Goal: Task Accomplishment & Management: Manage account settings

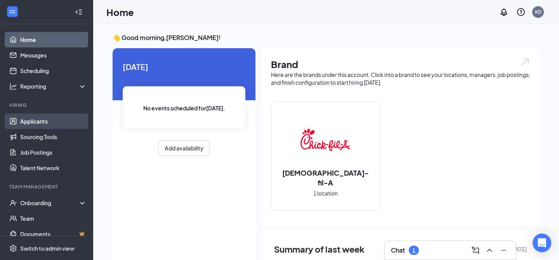
click at [41, 122] on link "Applicants" at bounding box center [53, 121] width 66 height 16
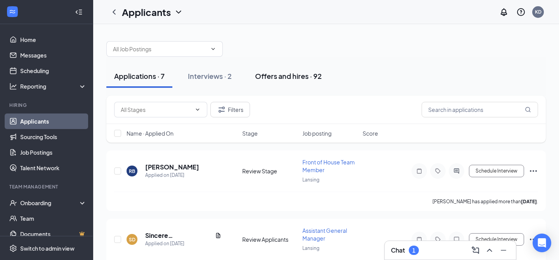
click at [292, 79] on div "Offers and hires · 92" at bounding box center [288, 76] width 67 height 10
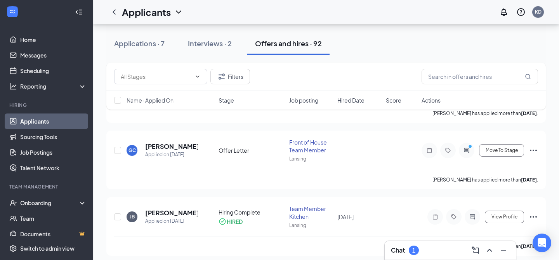
scroll to position [73, 0]
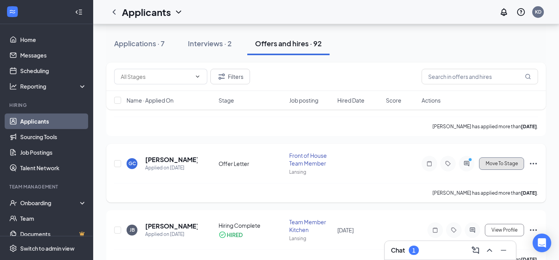
click at [510, 167] on button "Move To Stage" at bounding box center [501, 163] width 45 height 12
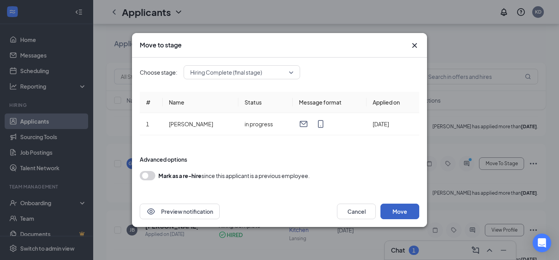
click at [395, 210] on button "Move" at bounding box center [399, 211] width 39 height 16
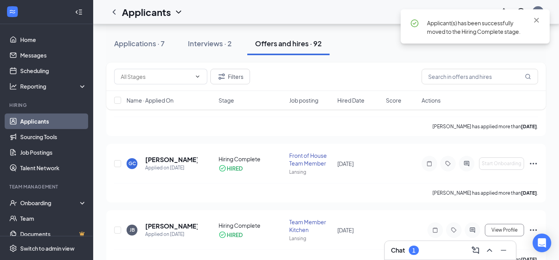
click at [409, 242] on div "Chat 1" at bounding box center [450, 250] width 131 height 19
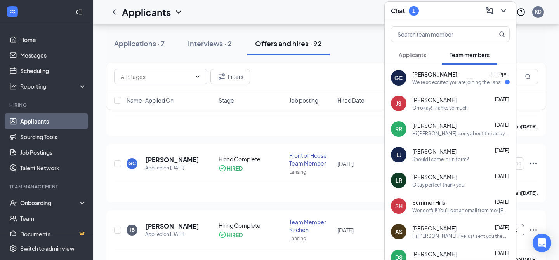
click at [480, 85] on div "GC Glorie Clay 10:13pm We're so excited you are joining the Lansing Chick-fil-A…" at bounding box center [450, 78] width 131 height 26
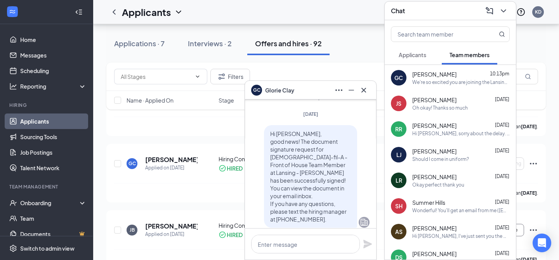
scroll to position [-222, 0]
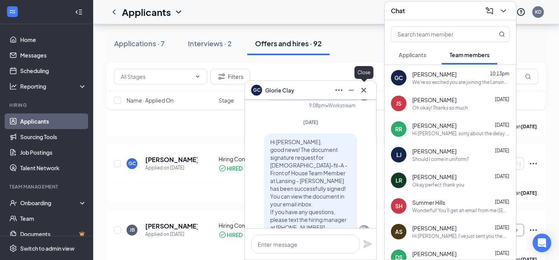
click at [361, 85] on icon "Cross" at bounding box center [363, 89] width 9 height 9
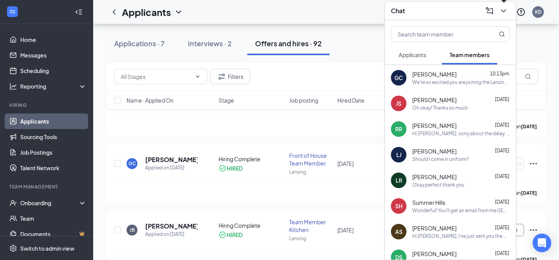
click at [503, 8] on icon "ChevronDown" at bounding box center [503, 10] width 9 height 9
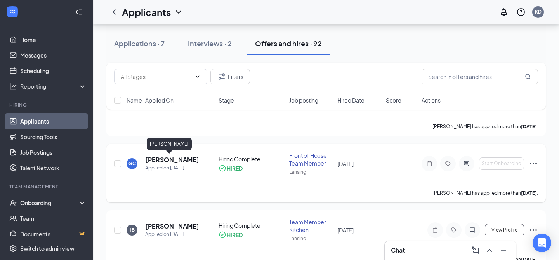
click at [156, 163] on h5 "[PERSON_NAME]" at bounding box center [171, 159] width 52 height 9
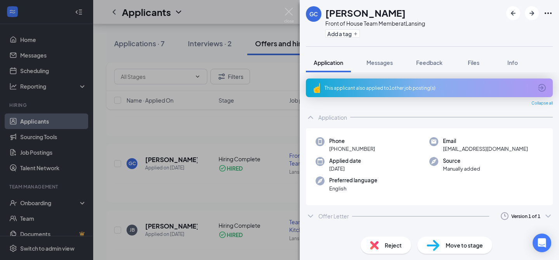
click at [309, 215] on icon "ChevronDown" at bounding box center [310, 215] width 9 height 9
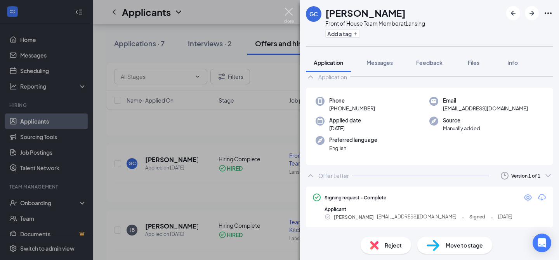
click at [289, 14] on img at bounding box center [289, 15] width 10 height 15
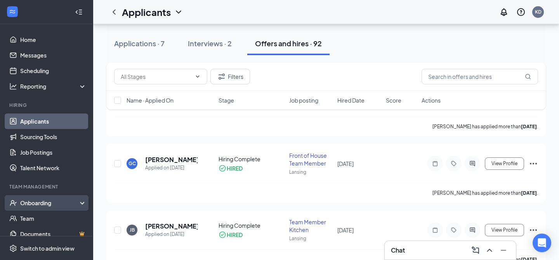
click at [49, 199] on div "Onboarding" at bounding box center [50, 203] width 60 height 8
click at [47, 221] on link "Overview" at bounding box center [53, 218] width 66 height 16
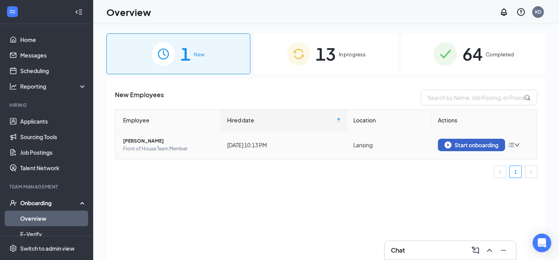
click at [469, 145] on div "Start onboarding" at bounding box center [471, 144] width 54 height 7
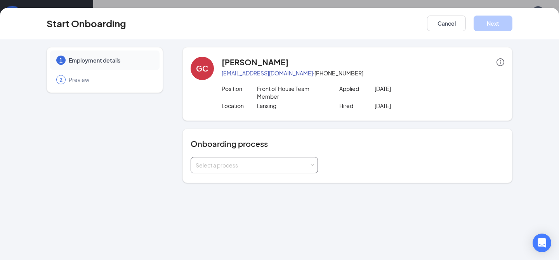
click at [275, 161] on div "Select a process" at bounding box center [253, 165] width 114 height 8
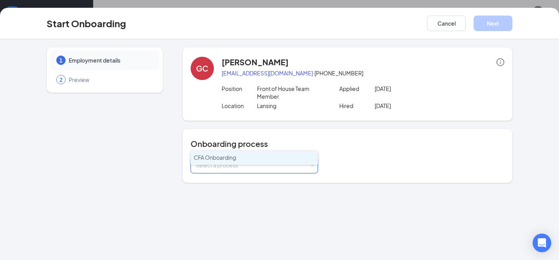
scroll to position [35, 0]
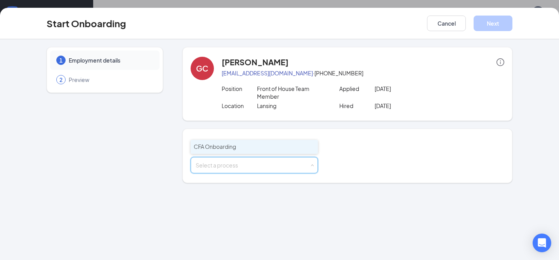
click at [251, 145] on li "CFA Onboarding" at bounding box center [254, 147] width 127 height 14
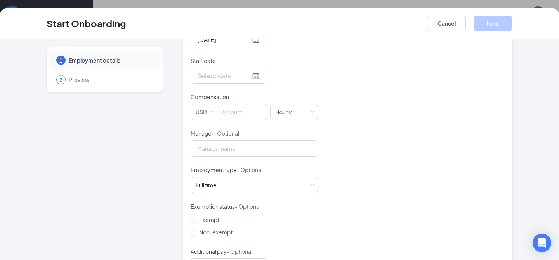
scroll to position [189, 0]
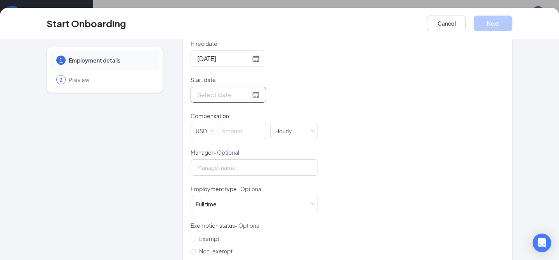
click at [243, 97] on div at bounding box center [228, 95] width 62 height 10
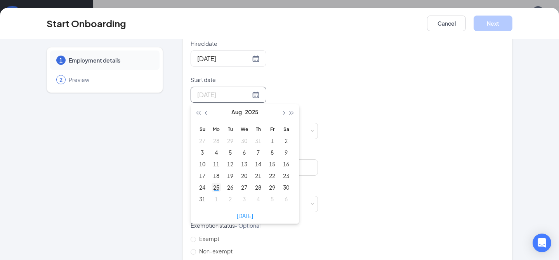
type input "Aug 25, 2025"
click at [217, 184] on div "25" at bounding box center [216, 186] width 9 height 9
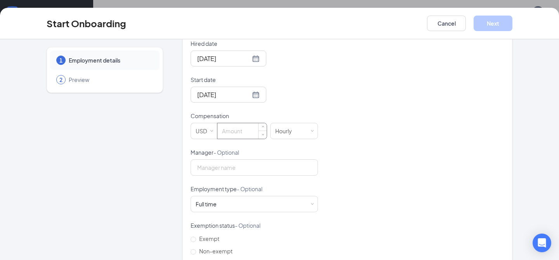
click at [240, 135] on input at bounding box center [241, 131] width 49 height 16
type input "15"
click at [257, 203] on div "Full time Works 30+ hours per week and is reasonably expected to work" at bounding box center [254, 204] width 117 height 16
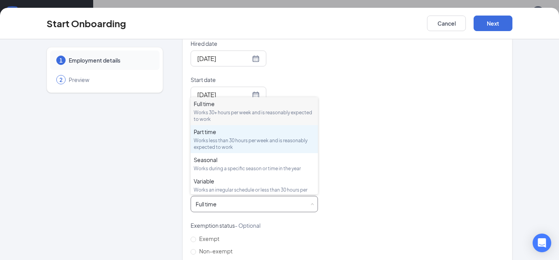
click at [235, 133] on div "Part time" at bounding box center [254, 132] width 121 height 8
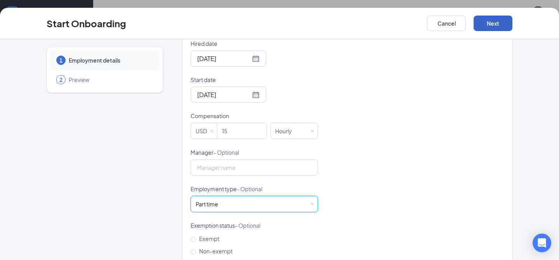
click at [492, 28] on button "Next" at bounding box center [493, 24] width 39 height 16
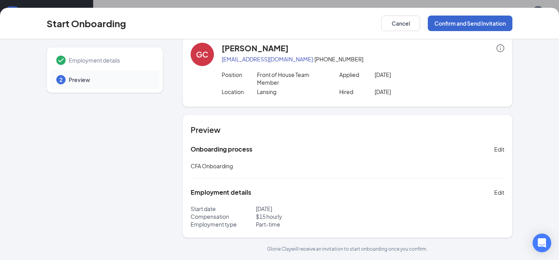
scroll to position [14, 0]
drag, startPoint x: 281, startPoint y: 59, endPoint x: 223, endPoint y: 60, distance: 58.2
click at [223, 60] on p "gddv0212@gmail.com · (517) 897-8877" at bounding box center [363, 59] width 283 height 8
copy link "gddv0212@gmail.com"
click at [473, 25] on button "Confirm and Send Invitation" at bounding box center [470, 24] width 85 height 16
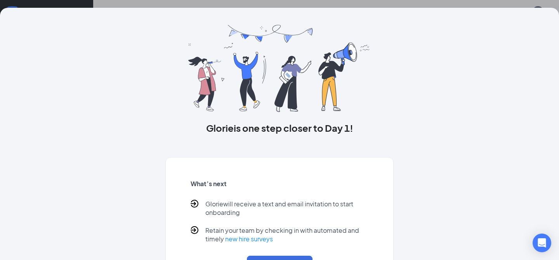
scroll to position [0, 0]
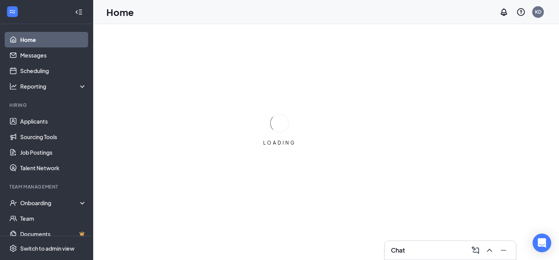
click at [420, 252] on div "Chat" at bounding box center [450, 250] width 119 height 12
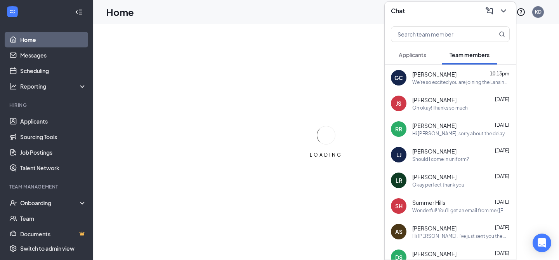
click at [456, 81] on div "We're so excited you are joining the Lansing [DEMOGRAPHIC_DATA]-fil-Ateam ! Do …" at bounding box center [460, 82] width 97 height 7
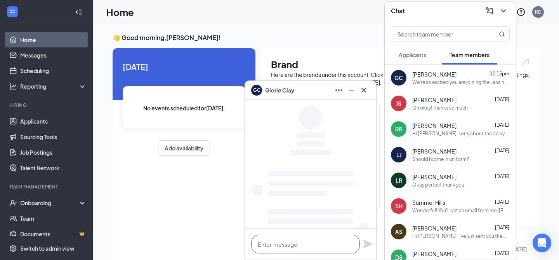
click at [287, 241] on textarea at bounding box center [305, 243] width 109 height 19
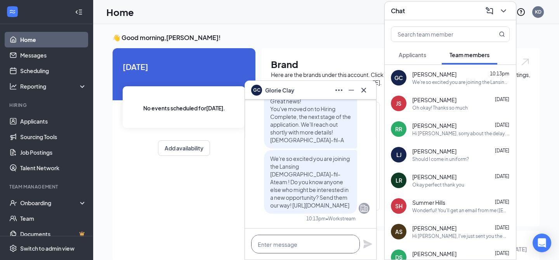
paste textarea "Hi Glorie, We are so excited to welcome you to the [DEMOGRAPHIC_DATA]-fil-A Lan…"
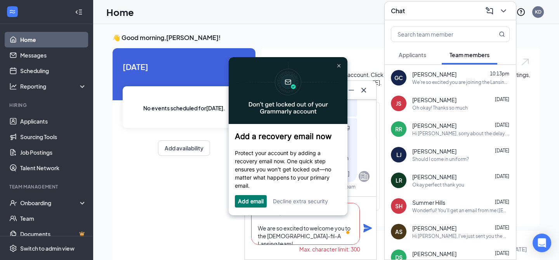
click at [258, 227] on textarea "Hi Glorie, We are so excited to welcome you to the [DEMOGRAPHIC_DATA]-fil-A Lan…" at bounding box center [305, 224] width 109 height 42
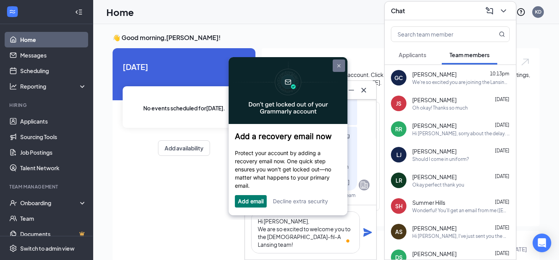
click at [338, 66] on img at bounding box center [338, 65] width 3 height 3
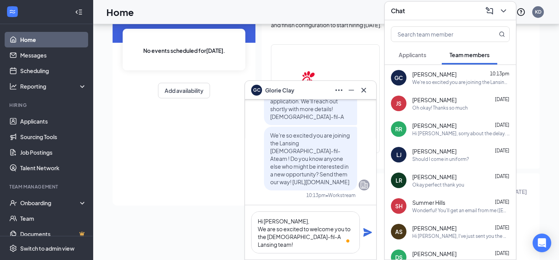
scroll to position [55, 0]
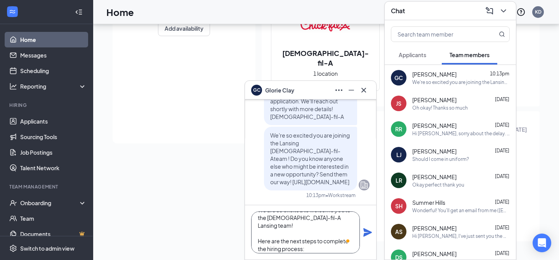
click at [304, 229] on textarea "Hi [PERSON_NAME], We are so excited to welcome you to the [DEMOGRAPHIC_DATA]-fi…" at bounding box center [305, 232] width 109 height 42
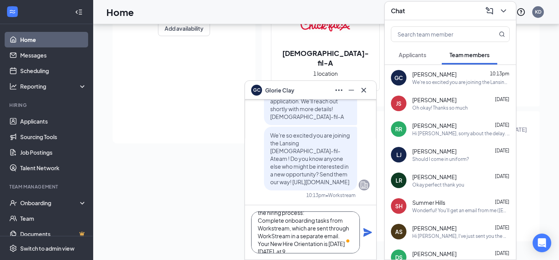
click at [343, 246] on textarea "Hi [PERSON_NAME], We are so excited to welcome you to the [DEMOGRAPHIC_DATA]-fi…" at bounding box center [305, 232] width 109 height 42
drag, startPoint x: 257, startPoint y: 236, endPoint x: 344, endPoint y: 250, distance: 88.5
click at [343, 250] on textarea "Hi [PERSON_NAME], We are so excited to welcome you to the [DEMOGRAPHIC_DATA]-fi…" at bounding box center [305, 232] width 109 height 42
type textarea "Hi [PERSON_NAME], We are so excited to welcome you to the [DEMOGRAPHIC_DATA]-fi…"
click at [364, 231] on icon "Plane" at bounding box center [367, 232] width 9 height 9
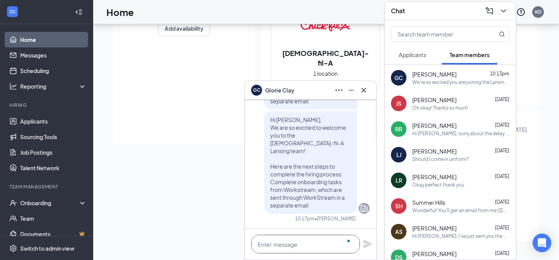
click at [292, 243] on textarea "To enrich screen reader interactions, please activate Accessibility in Grammarl…" at bounding box center [305, 243] width 109 height 19
paste textarea "Hi Glorie, We are so excited to welcome you to the [DEMOGRAPHIC_DATA]-fil-A Lan…"
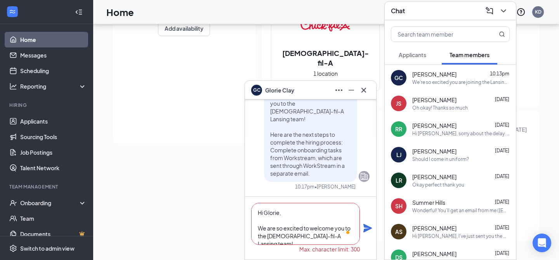
drag, startPoint x: 307, startPoint y: 232, endPoint x: 237, endPoint y: 192, distance: 80.6
click at [237, 192] on div "GC [PERSON_NAME] GC [PERSON_NAME] Team member Front of House Team Member • Lans…" at bounding box center [326, 82] width 466 height 355
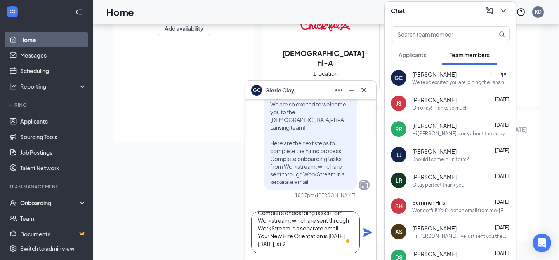
click at [337, 238] on textarea "Complete onboarding tasks from Workstream, which are sent through WorkStream in…" at bounding box center [305, 232] width 109 height 42
click at [344, 244] on textarea "Complete onboarding tasks from Workstream, which are sent through WorkStream in…" at bounding box center [305, 232] width 109 height 42
click at [316, 244] on textarea "Complete onboarding tasks from Workstream, which are sent through WorkStream in…" at bounding box center [305, 232] width 109 height 42
click at [321, 255] on div "Complete onboarding tasks from Workstream, which are sent through WorkStream in…" at bounding box center [310, 232] width 131 height 54
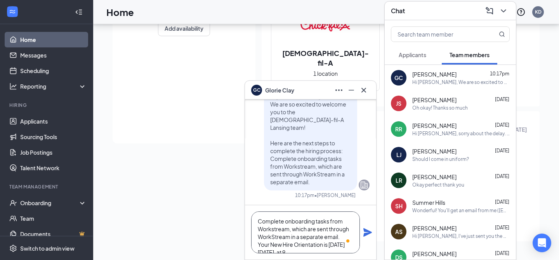
drag, startPoint x: 343, startPoint y: 243, endPoint x: 248, endPoint y: 210, distance: 101.3
click at [248, 210] on div "Complete onboarding tasks from Workstream, which are sent through WorkStream in…" at bounding box center [310, 232] width 131 height 54
paste textarea "Your New Hire Orientation is [DATE][DATE] 9:30 AM. Our address is [STREET_ADDRE…"
click at [259, 226] on textarea "Your New Hire Orientation is [DATE][DATE] 9:30 AM. Our address is [STREET_ADDRE…" at bounding box center [305, 232] width 109 height 42
click at [255, 220] on textarea "Your New Hire Orientation is [DATE][DATE] 9:30 AM. Our address is [STREET_ADDRE…" at bounding box center [305, 232] width 109 height 42
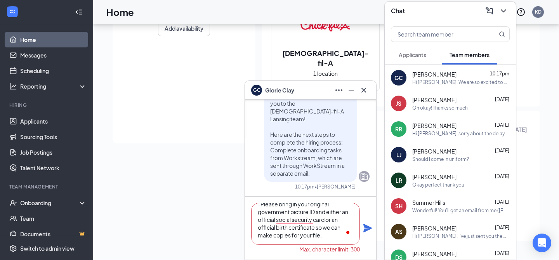
type textarea "-Your New Hire Orientation is [DATE][DATE] 9:30 AM. Our address is [STREET_ADDR…"
click at [366, 228] on icon "Plane" at bounding box center [367, 228] width 9 height 9
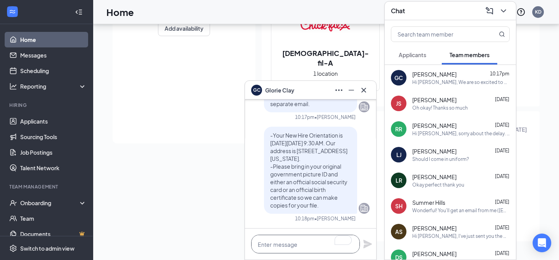
click at [279, 240] on textarea "To enrich screen reader interactions, please activate Accessibility in Grammarl…" at bounding box center [305, 243] width 109 height 19
paste textarea "If you are a minor, you must obtain a work permit from your school and bring it…"
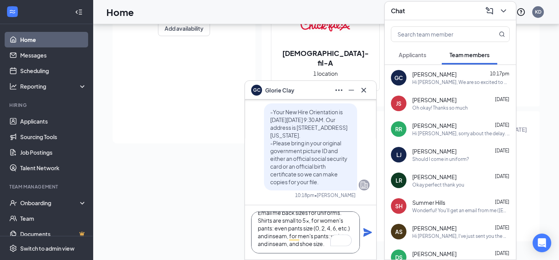
scroll to position [32, 0]
paste textarea "Your work schedule"
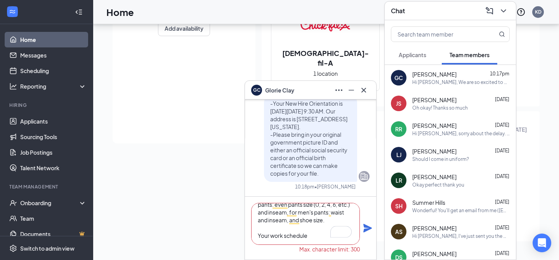
drag, startPoint x: 310, startPoint y: 237, endPoint x: 218, endPoint y: 233, distance: 92.1
click at [218, 233] on div "GC [PERSON_NAME] GC [PERSON_NAME] Team member Front of House Team Member • Lans…" at bounding box center [326, 82] width 466 height 355
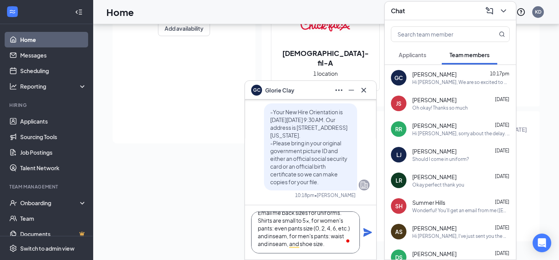
type textarea "-If you are a minor, you must obtain a work permit from your school and bring i…"
click at [369, 232] on icon "Plane" at bounding box center [367, 232] width 9 height 9
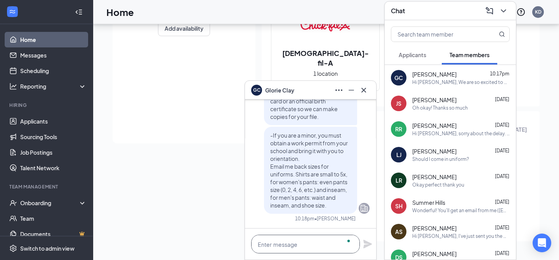
click at [274, 243] on textarea "To enrich screen reader interactions, please activate Accessibility in Grammarl…" at bounding box center [305, 243] width 109 height 19
paste textarea "Your work schedule will be discussed and confirmed at New Hire Orientation. I w…"
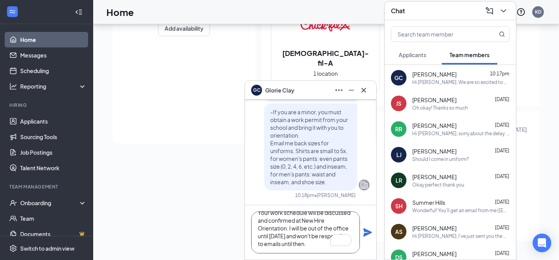
paste textarea "Thank you and we look forward to having you begin a new journey working with us…"
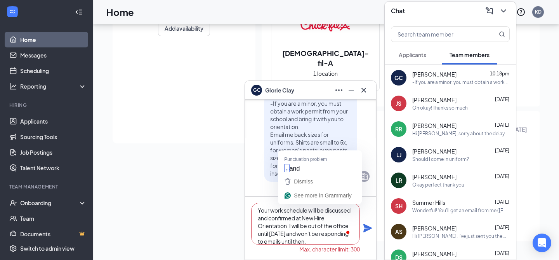
drag, startPoint x: 295, startPoint y: 211, endPoint x: 283, endPoint y: 210, distance: 12.1
click at [283, 210] on textarea "Your work schedule will be discussed and confirmed at New Hire Orientation. I w…" at bounding box center [305, 224] width 109 height 42
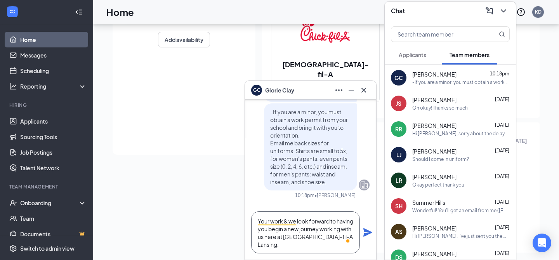
click at [270, 215] on textarea "Your work & we look forward to having you begin a new journey working with us h…" at bounding box center [305, 232] width 109 height 42
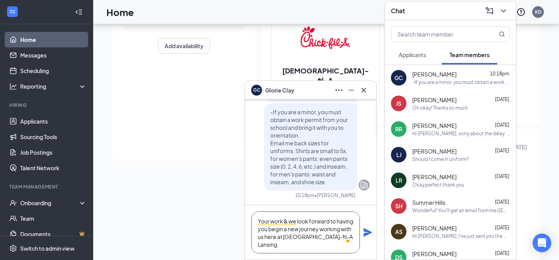
click at [258, 216] on textarea "Your work & we look forward to having you begin a new journey working with us h…" at bounding box center [305, 232] width 109 height 42
click at [261, 216] on textarea "Your work & we look forward to having you begin a new journey working with us h…" at bounding box center [305, 232] width 109 height 42
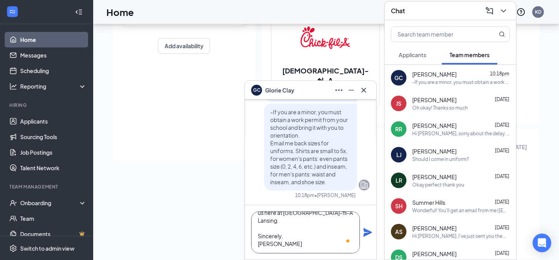
click at [279, 243] on textarea "Your work & we look forward to having you begin a new journey working with us h…" at bounding box center [305, 232] width 109 height 42
type textarea "Your work & we look forward to having you begin a new journey working with us h…"
click at [369, 232] on icon "Plane" at bounding box center [367, 232] width 9 height 9
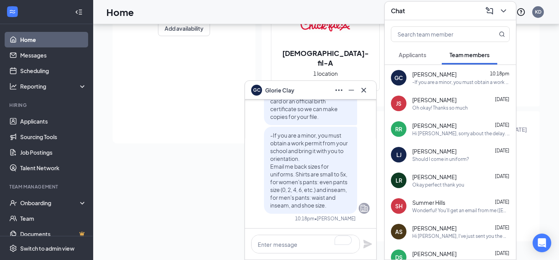
click at [321, 169] on span "-If you are a minor, you must obtain a work permit from your school and bring i…" at bounding box center [309, 170] width 78 height 77
click at [303, 242] on textarea "To enrich screen reader interactions, please activate Accessibility in Grammarl…" at bounding box center [305, 243] width 109 height 19
paste textarea "Thank you and we look forward to having you begin a new journey working with us…"
type textarea "Thank you and we look forward to having you begin a new journey working with us…"
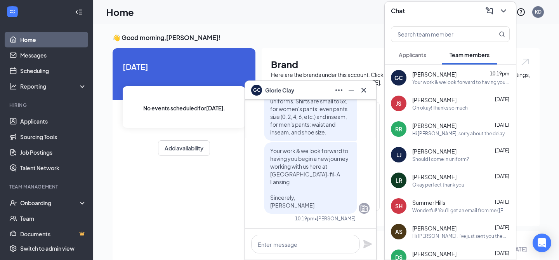
drag, startPoint x: 365, startPoint y: 89, endPoint x: 358, endPoint y: 174, distance: 85.7
click at [358, 174] on div "GC Glorie Clay GC Glorie Clay Team member Front of House Team Member • Lansing …" at bounding box center [311, 169] width 132 height 179
click at [285, 243] on textarea at bounding box center [305, 243] width 109 height 19
click at [285, 242] on textarea "To enrich screen reader interactions, please activate Accessibility in Grammarl…" at bounding box center [305, 243] width 109 height 19
paste textarea "Your work schedule will be discussed and confirmed at New Hire Orientation. I w…"
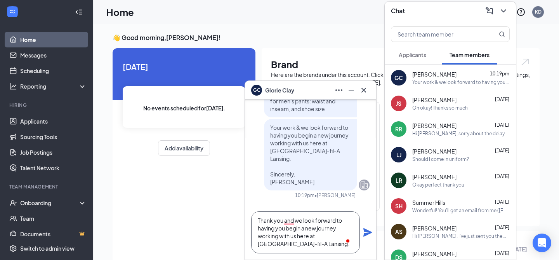
type textarea "Your work schedule will be discussed and confirmed at New Hire Orientation. I w…"
click at [366, 231] on icon "Plane" at bounding box center [367, 232] width 9 height 9
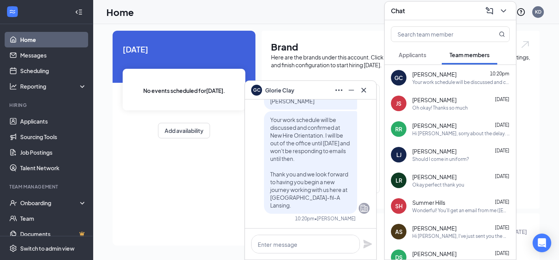
scroll to position [22, 0]
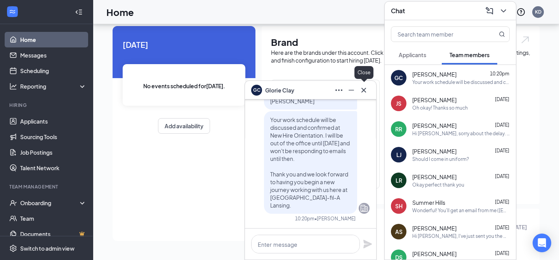
click at [362, 93] on icon "Cross" at bounding box center [363, 89] width 9 height 9
